Goal: Check status: Check status

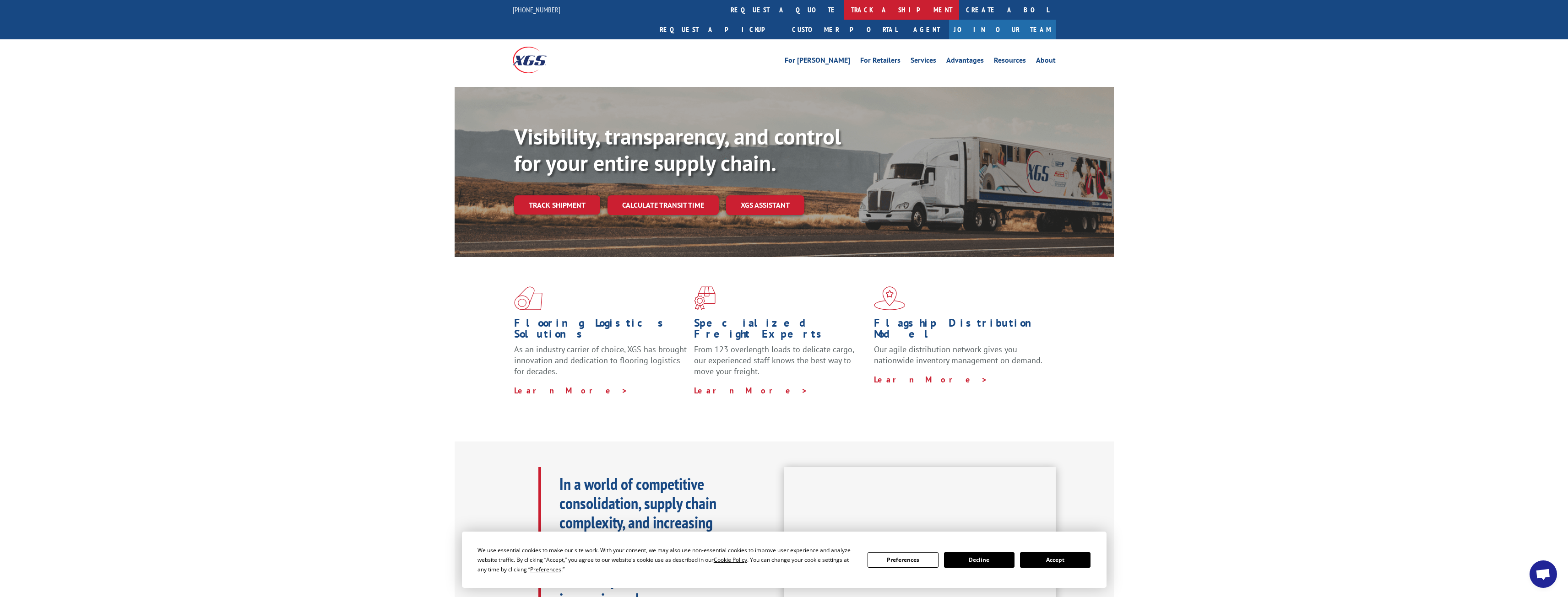
click at [844, 6] on link "track a shipment" at bounding box center [902, 10] width 115 height 20
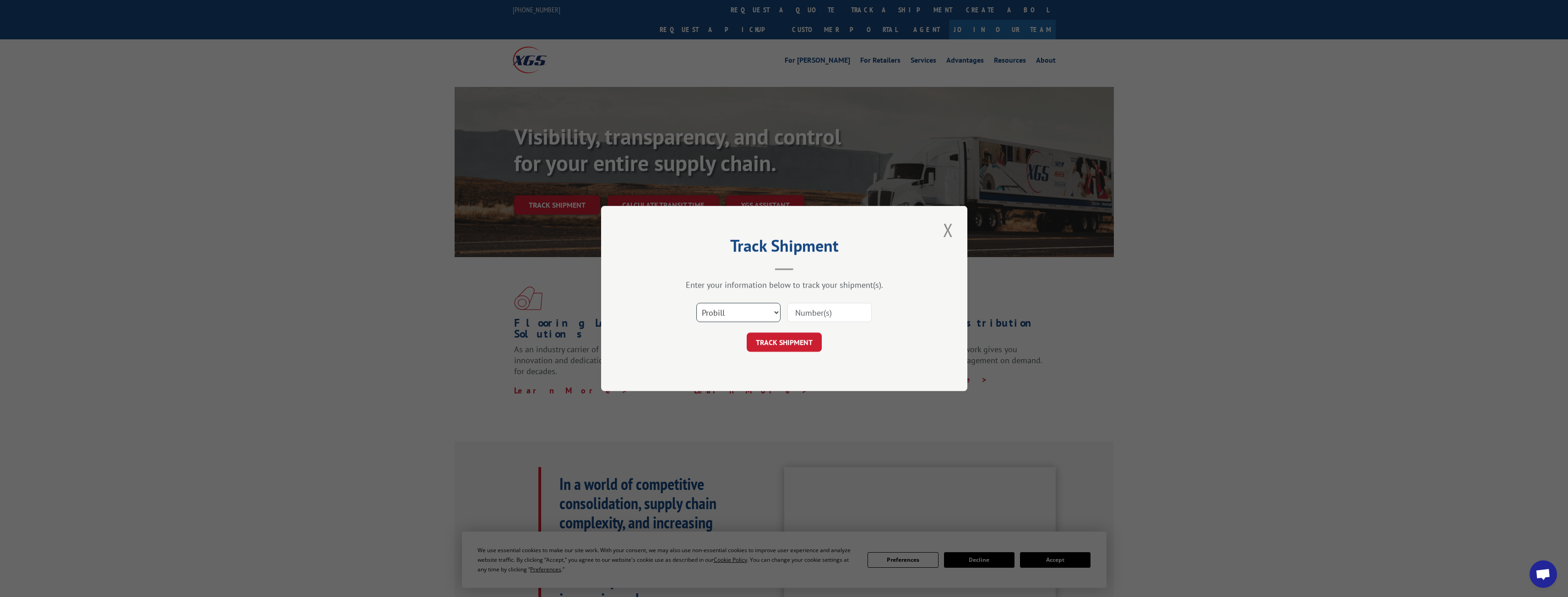
click at [719, 313] on select "Select category... Probill BOL PO" at bounding box center [738, 312] width 84 height 19
click at [767, 316] on select "Select category... Probill BOL PO" at bounding box center [738, 312] width 84 height 19
click at [696, 303] on select "Select category... Probill BOL PO" at bounding box center [738, 312] width 84 height 19
click at [826, 313] on input at bounding box center [830, 312] width 84 height 19
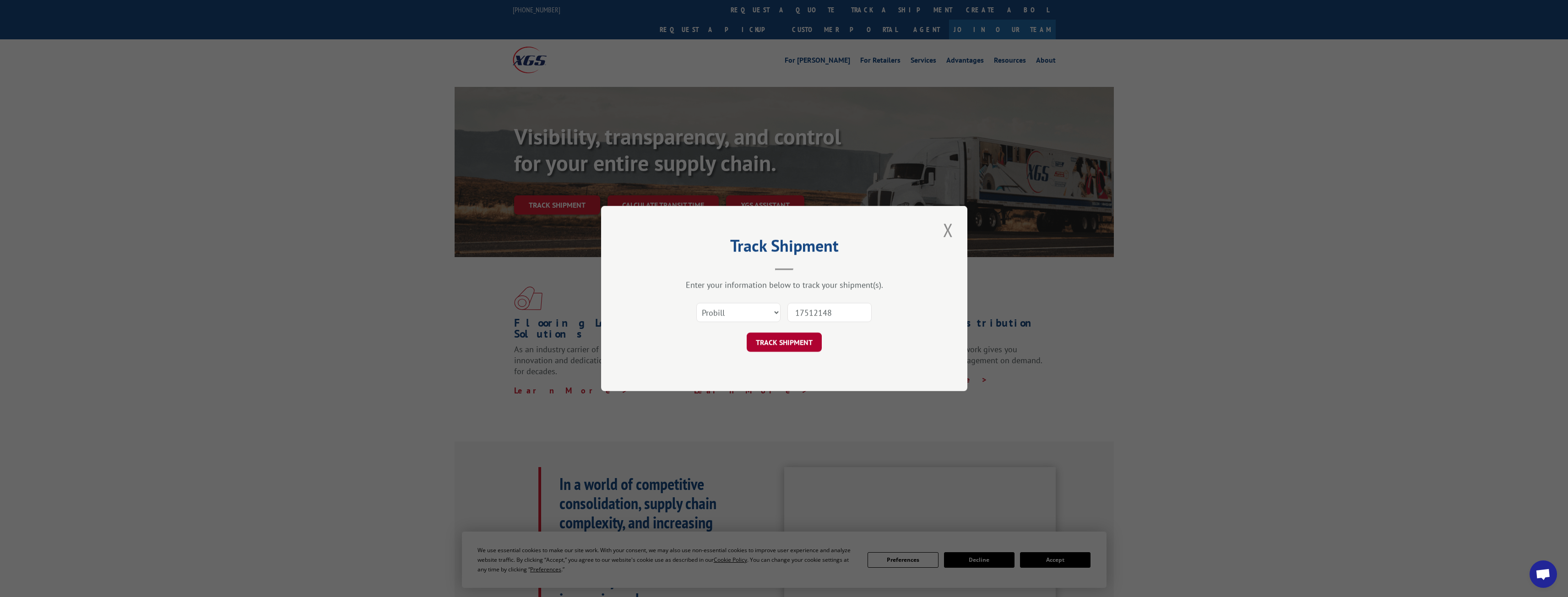
type input "17512148"
click at [807, 338] on button "TRACK SHIPMENT" at bounding box center [784, 342] width 75 height 19
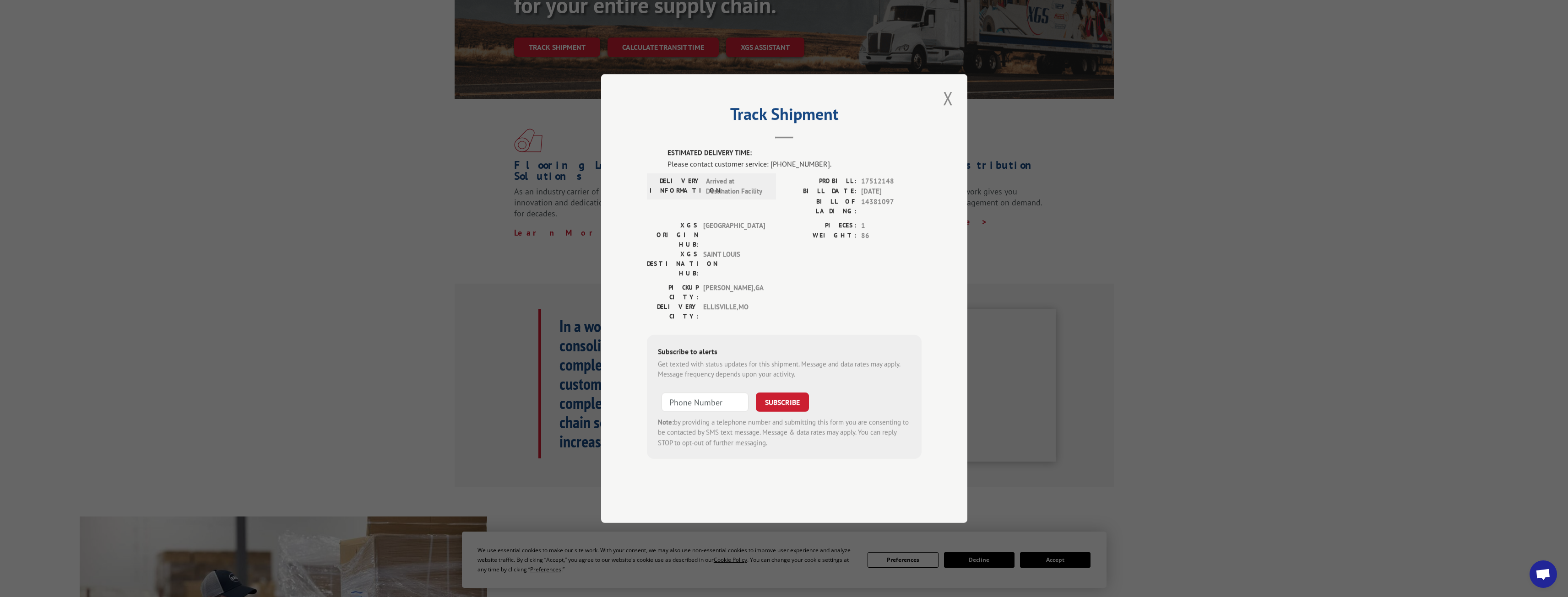
scroll to position [229, 0]
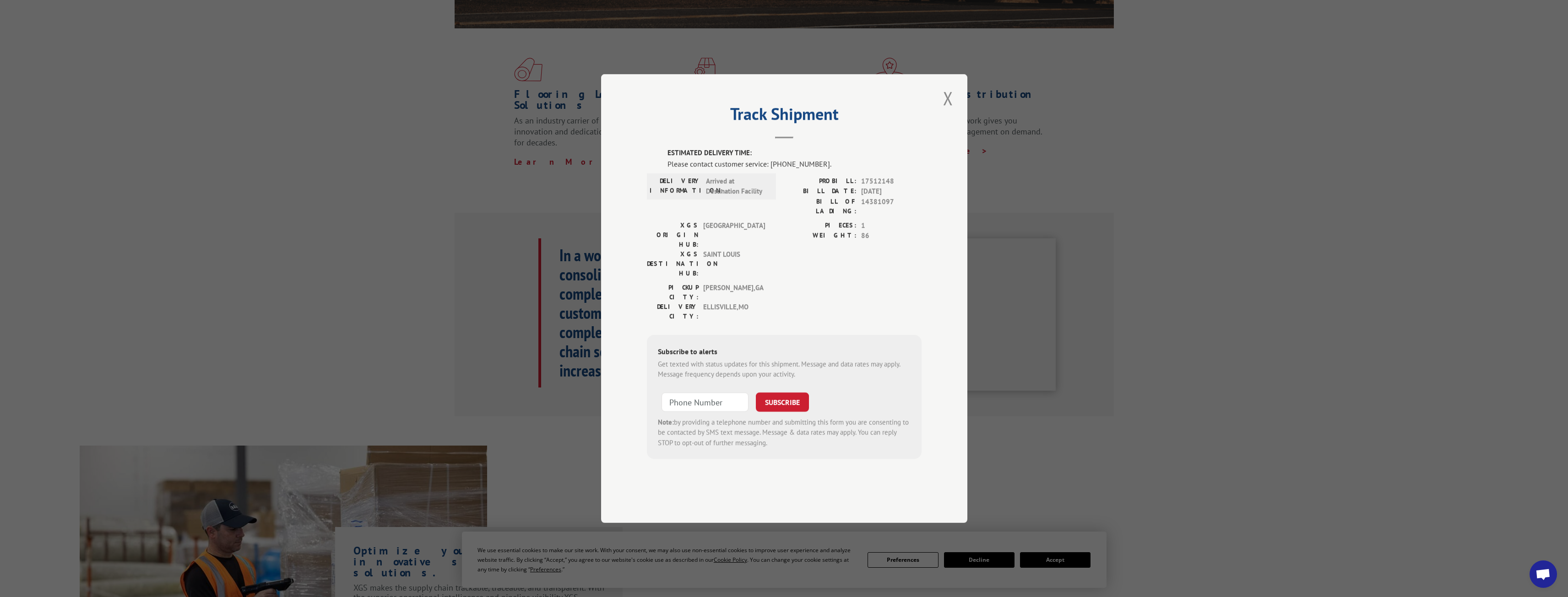
click at [717, 387] on form "SUBSCRIBE Note: by providing a telephone number and submitting this form you ar…" at bounding box center [784, 418] width 253 height 61
click at [721, 393] on input "+1 (___) ___-____" at bounding box center [705, 402] width 87 height 19
type input "[PHONE_NUMBER]"
click at [785, 393] on button "SUBSCRIBE" at bounding box center [782, 402] width 53 height 19
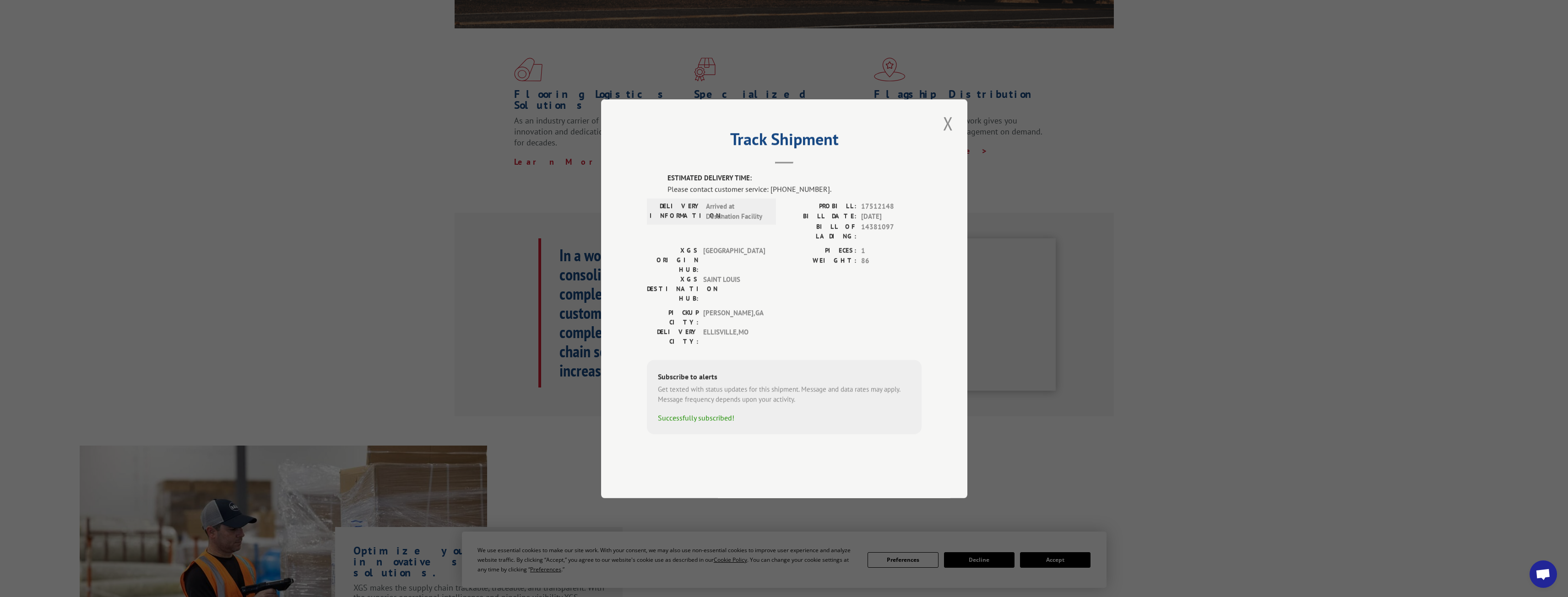
click at [950, 136] on button "Close modal" at bounding box center [947, 124] width 15 height 25
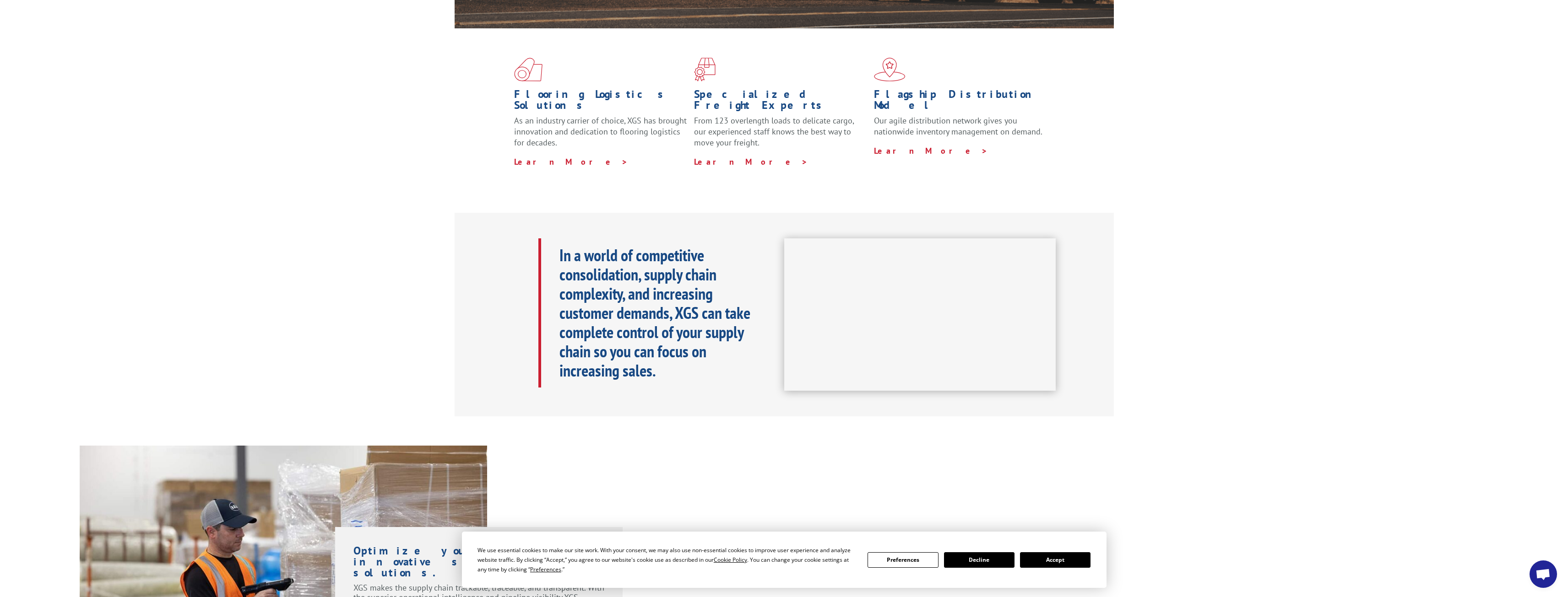
scroll to position [0, 0]
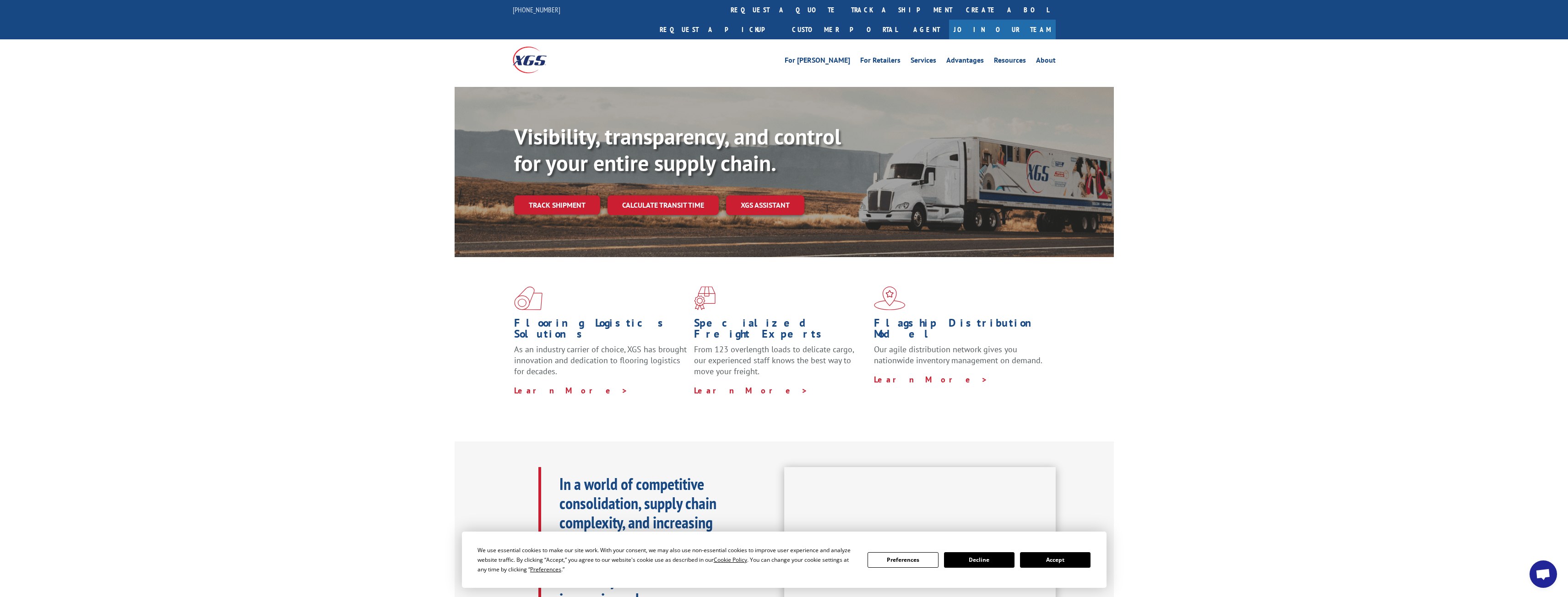
click at [1068, 562] on button "Accept" at bounding box center [1055, 559] width 71 height 15
